Goal: Download file/media

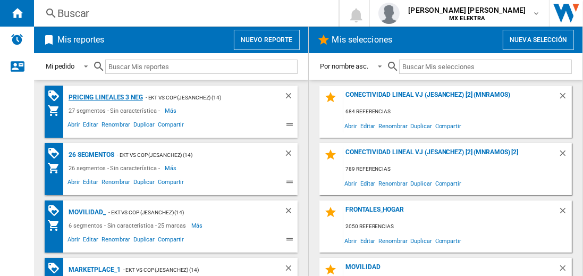
click at [105, 97] on div "Pricing lineales 3 neg" at bounding box center [104, 97] width 77 height 13
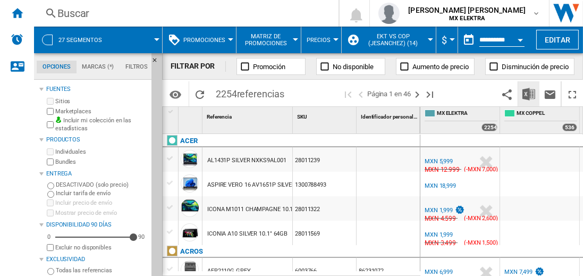
click at [529, 93] on img "Descargar en Excel" at bounding box center [528, 94] width 13 height 13
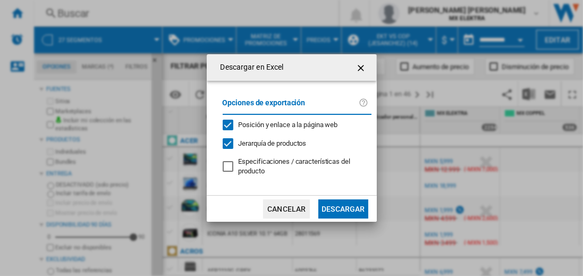
click at [343, 207] on button "Descargar" at bounding box center [342, 208] width 49 height 19
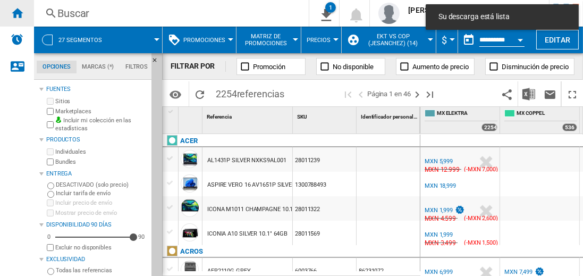
click at [17, 13] on ng-md-icon "Inicio" at bounding box center [17, 12] width 13 height 13
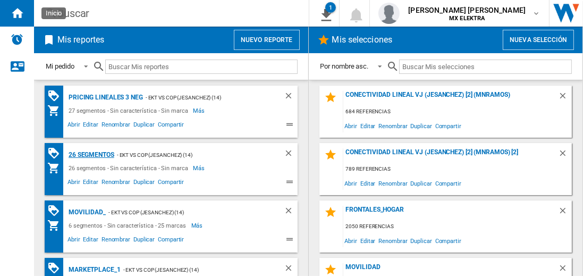
click at [92, 154] on div "26 segmentos" at bounding box center [90, 154] width 48 height 13
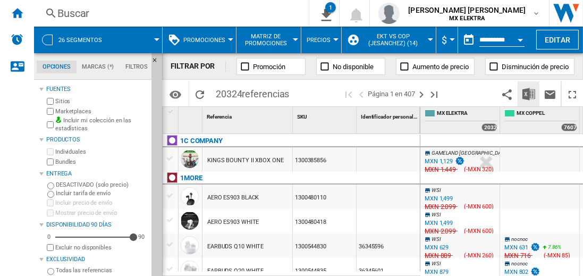
click at [529, 93] on img "Descargar en Excel" at bounding box center [528, 94] width 13 height 13
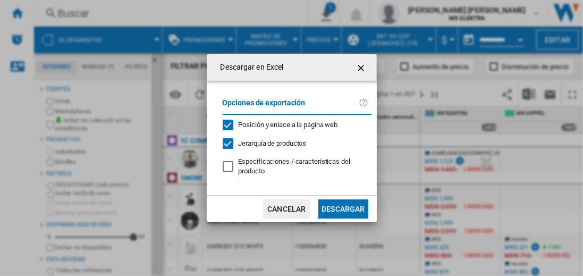
click at [343, 207] on button "Descargar" at bounding box center [342, 208] width 49 height 19
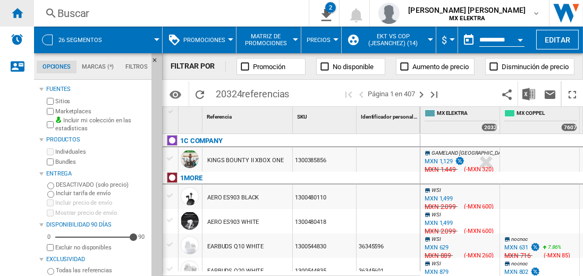
click at [17, 13] on ng-md-icon "Inicio" at bounding box center [17, 12] width 13 height 13
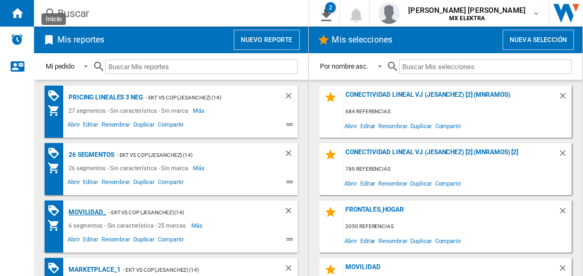
click at [85, 211] on div "MOVILIDAD_" at bounding box center [86, 212] width 40 height 13
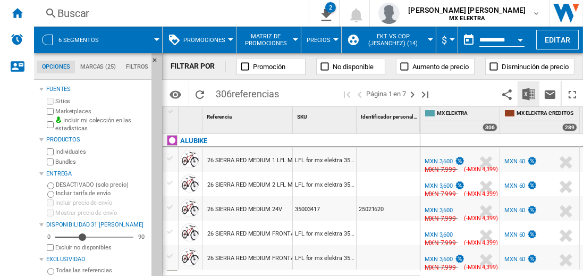
click at [529, 93] on img "Descargar en Excel" at bounding box center [528, 94] width 13 height 13
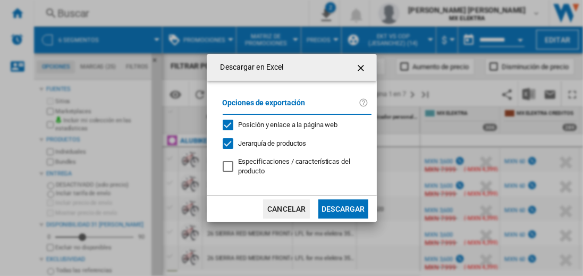
click at [343, 207] on button "Descargar" at bounding box center [342, 208] width 49 height 19
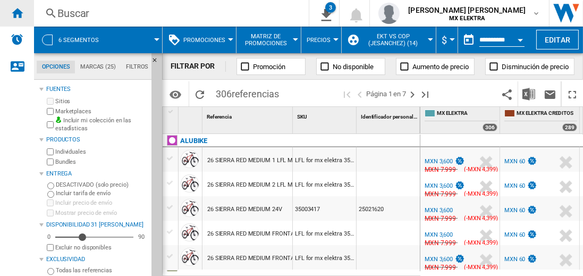
click at [17, 13] on ng-md-icon "Inicio" at bounding box center [17, 12] width 13 height 13
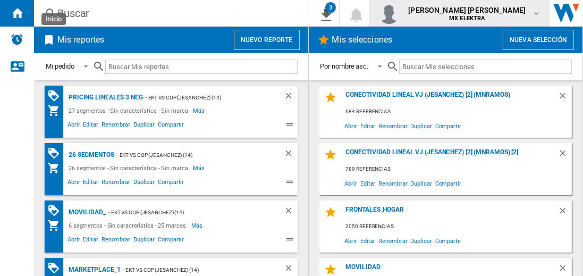
click at [477, 13] on span "[PERSON_NAME] [PERSON_NAME]" at bounding box center [466, 10] width 117 height 11
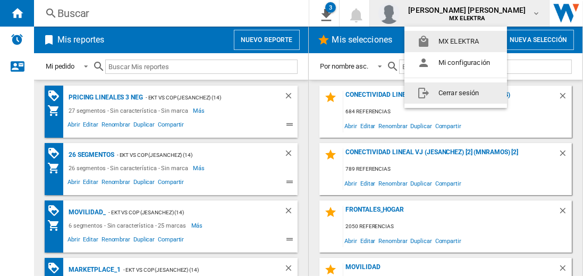
click at [455, 92] on button "Cerrar sesión" at bounding box center [455, 92] width 103 height 21
